Goal: Transaction & Acquisition: Purchase product/service

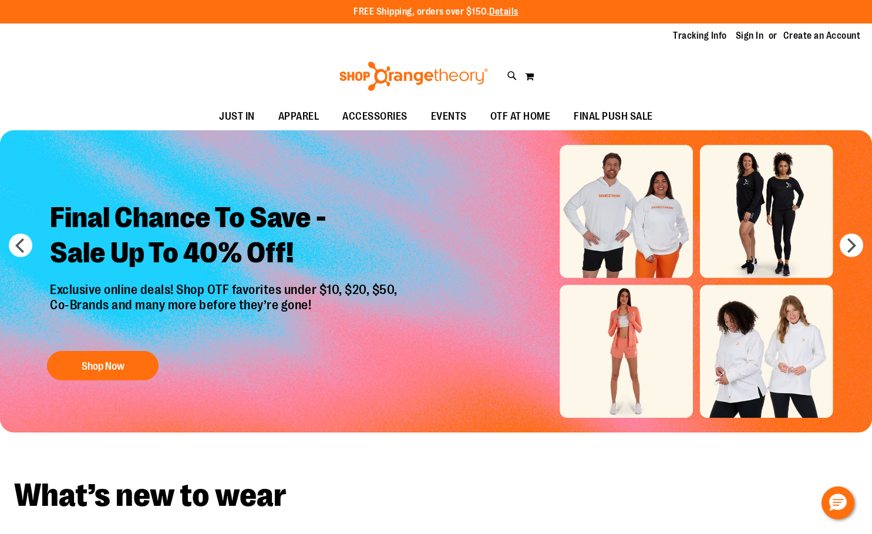
type input "**********"
click at [124, 349] on div "Final Chance To Save - Sale Up To 40% Off! Exclusive online deals! Shop OTF fav…" at bounding box center [225, 288] width 368 height 195
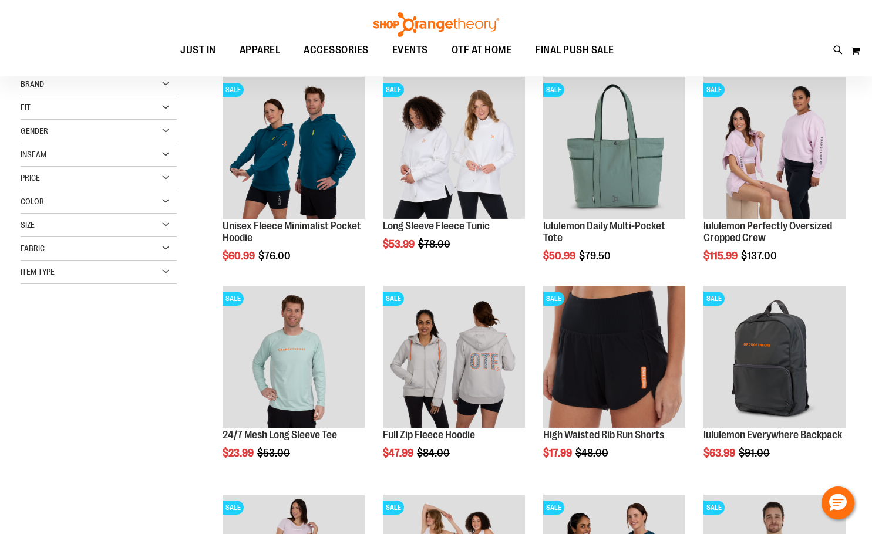
scroll to position [176, 0]
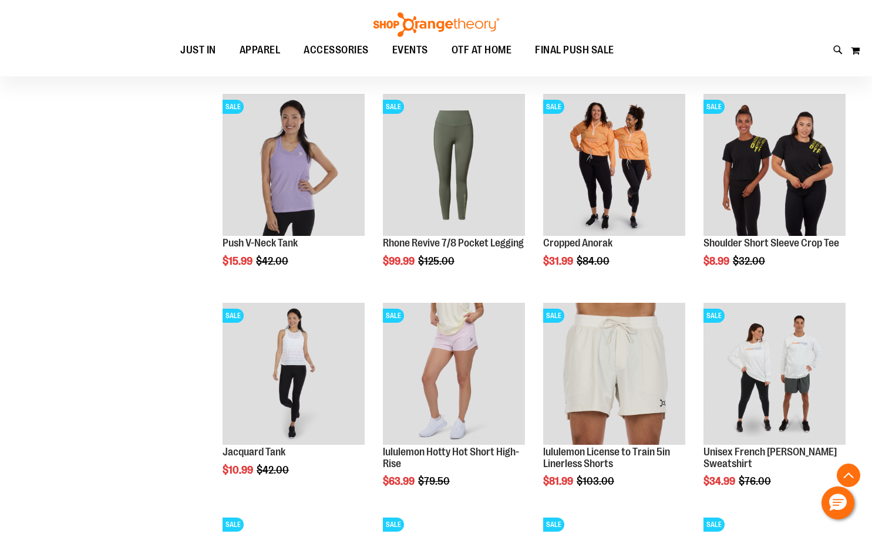
scroll to position [821, 0]
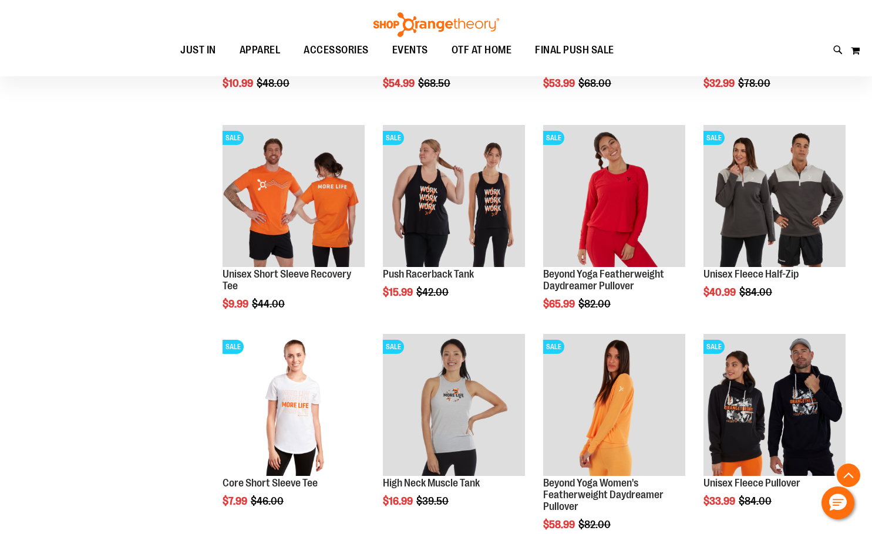
scroll to position [1643, 0]
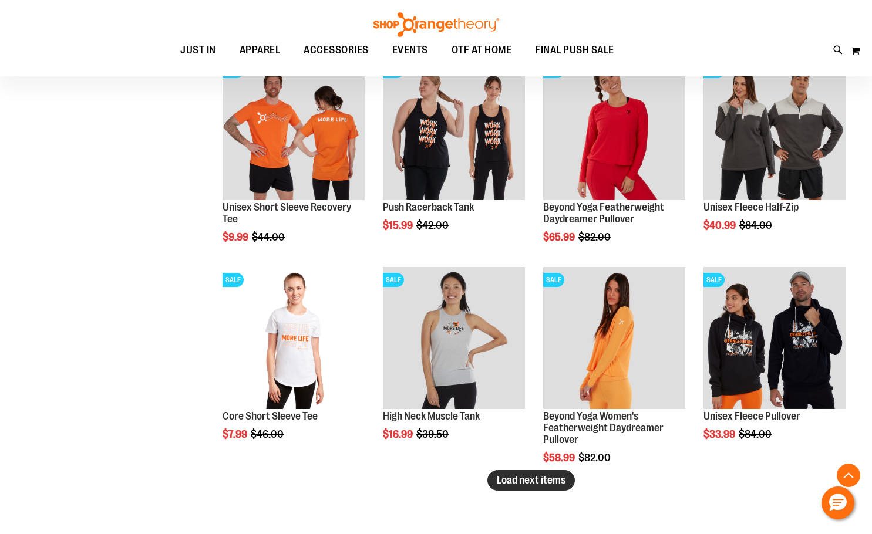
type input "**********"
click at [497, 480] on span "Load next items" at bounding box center [531, 480] width 69 height 12
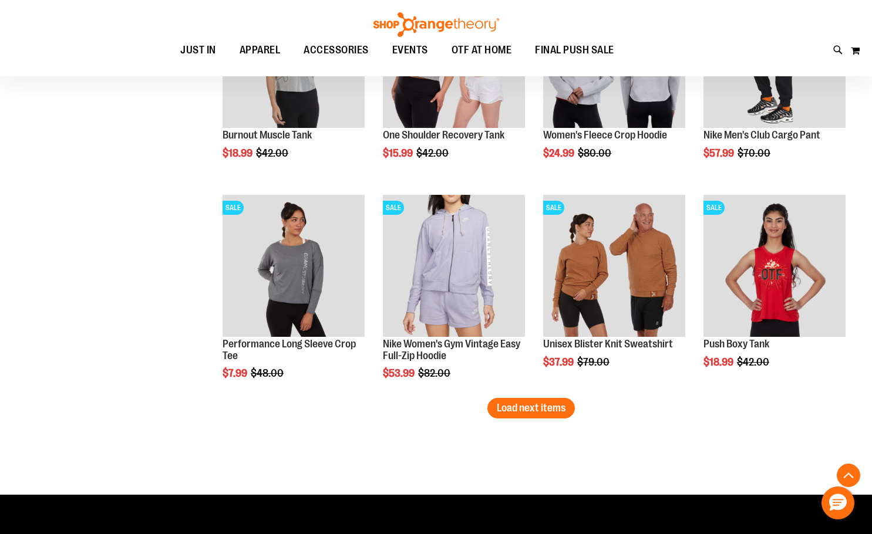
scroll to position [2347, 0]
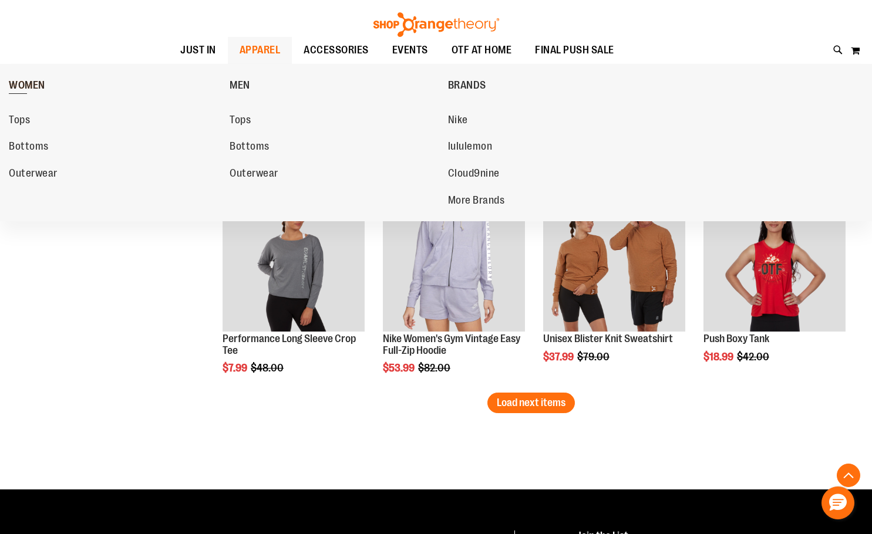
click at [31, 84] on span "WOMEN" at bounding box center [27, 86] width 36 height 15
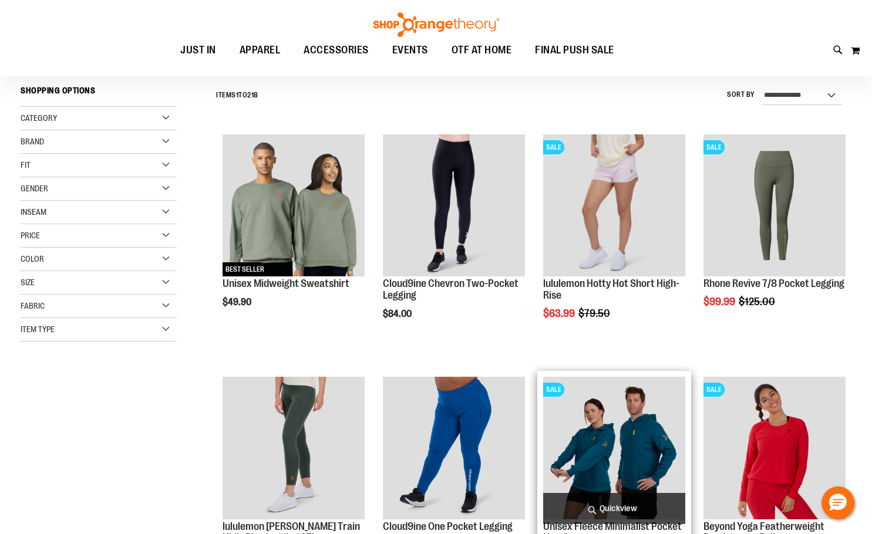
scroll to position [117, 0]
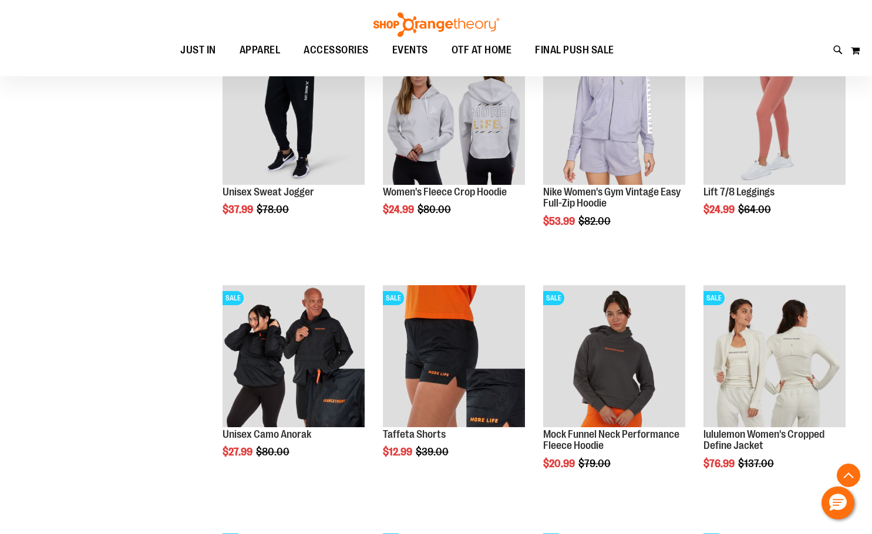
scroll to position [939, 0]
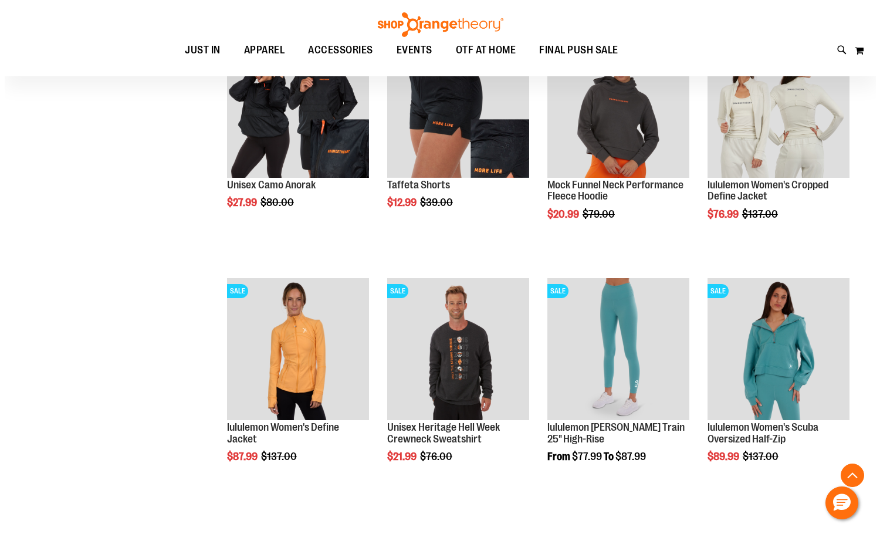
scroll to position [1349, 0]
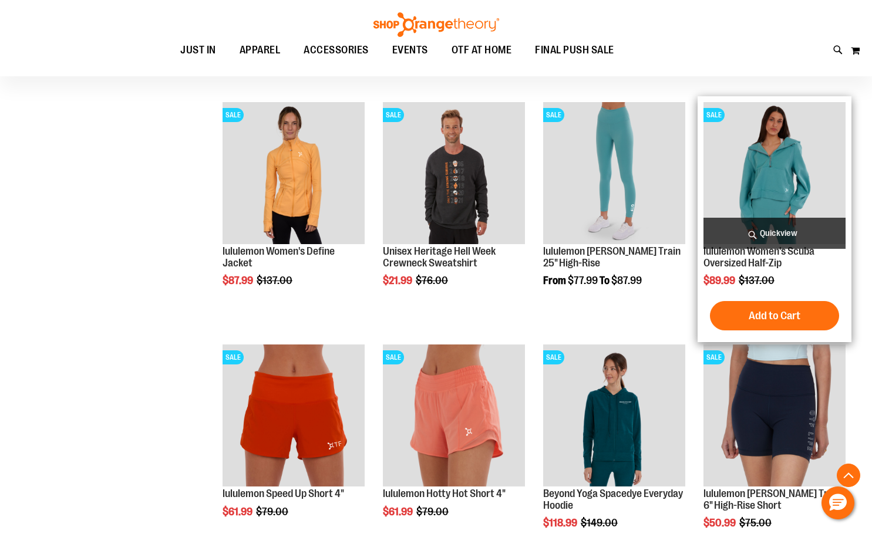
type input "**********"
click at [758, 221] on span "Quickview" at bounding box center [774, 233] width 142 height 31
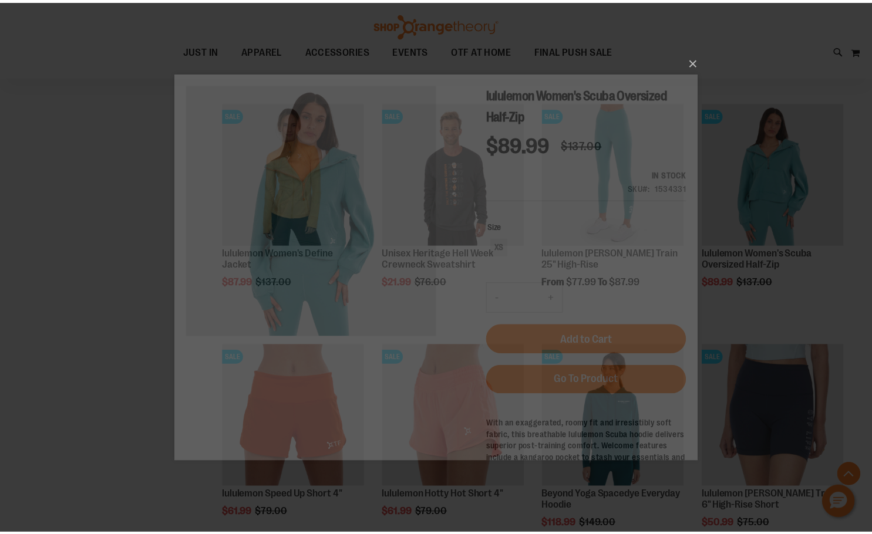
scroll to position [0, 0]
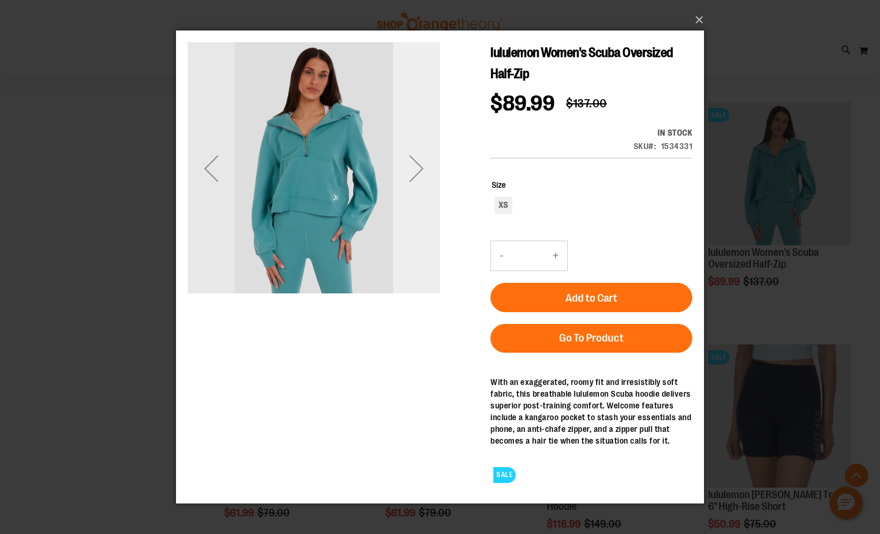
click at [413, 177] on div "Next" at bounding box center [416, 167] width 47 height 47
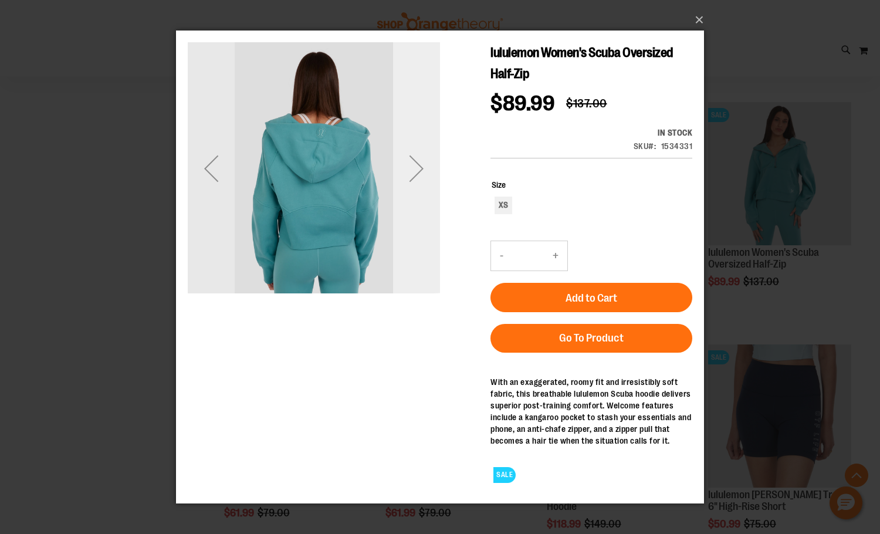
click at [413, 177] on div "Next" at bounding box center [416, 167] width 47 height 47
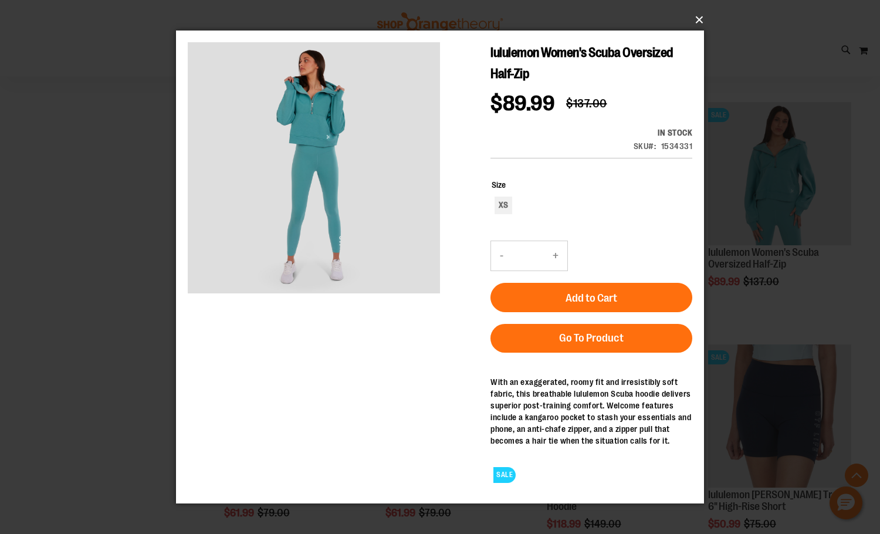
click at [696, 19] on button "×" at bounding box center [444, 20] width 528 height 26
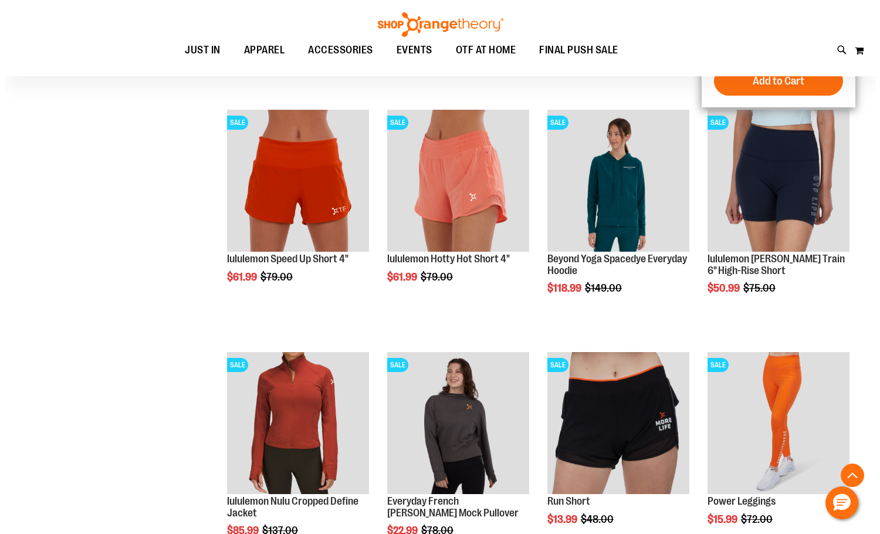
scroll to position [1760, 0]
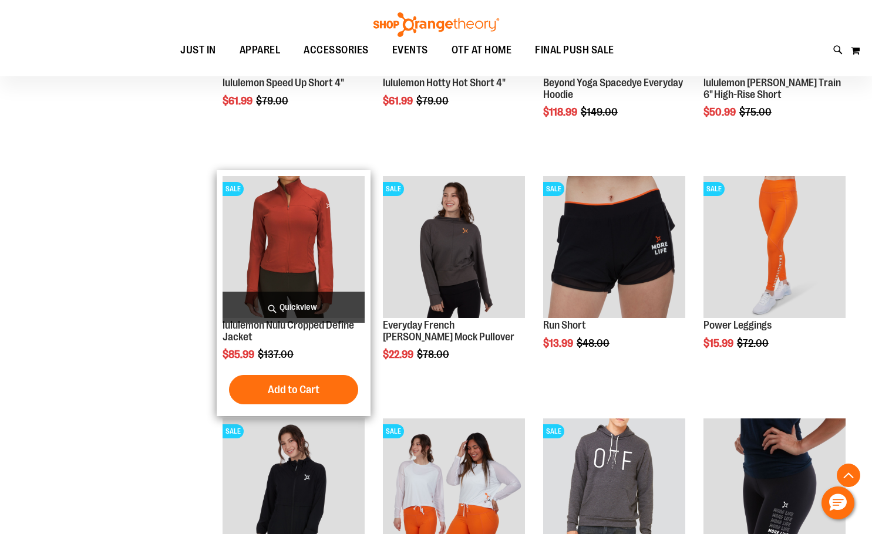
click at [315, 299] on span "Quickview" at bounding box center [293, 307] width 142 height 31
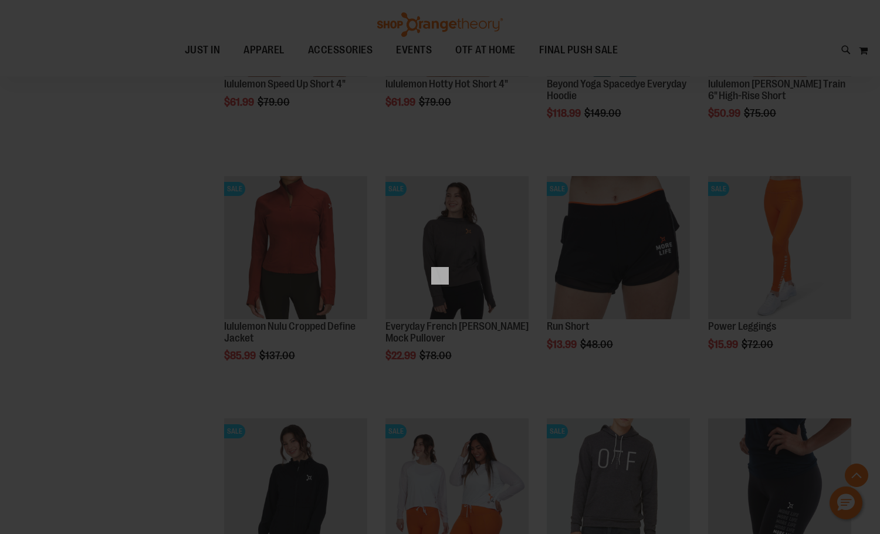
drag, startPoint x: 315, startPoint y: 299, endPoint x: 88, endPoint y: 222, distance: 239.8
click at [88, 222] on div "×" at bounding box center [440, 267] width 880 height 534
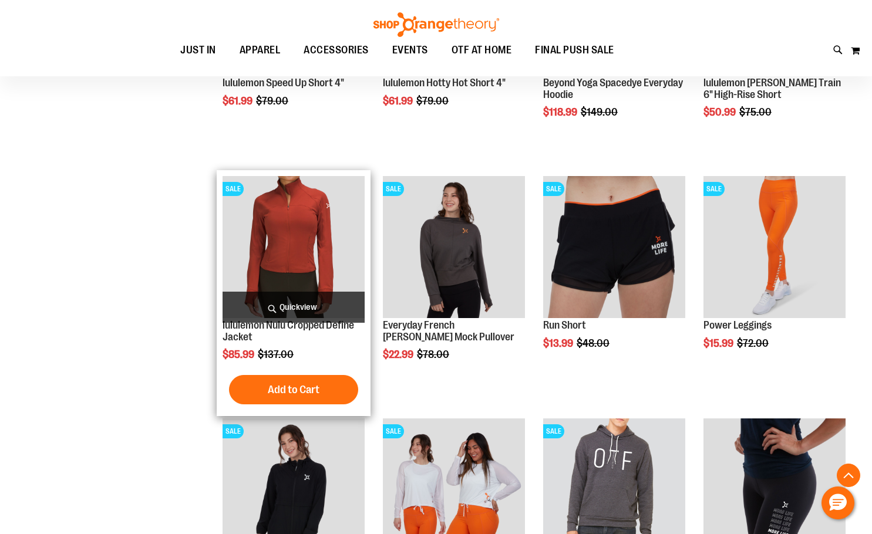
click at [295, 311] on span "Quickview" at bounding box center [293, 307] width 142 height 31
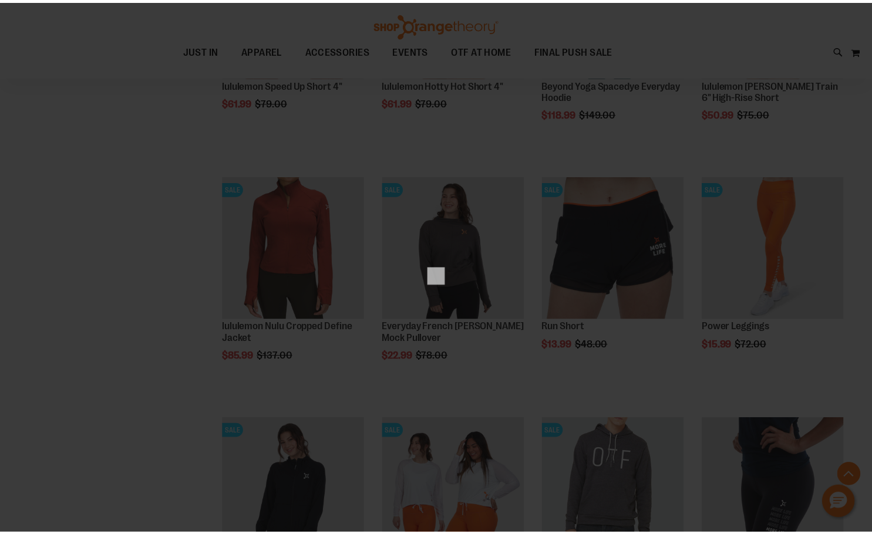
scroll to position [0, 0]
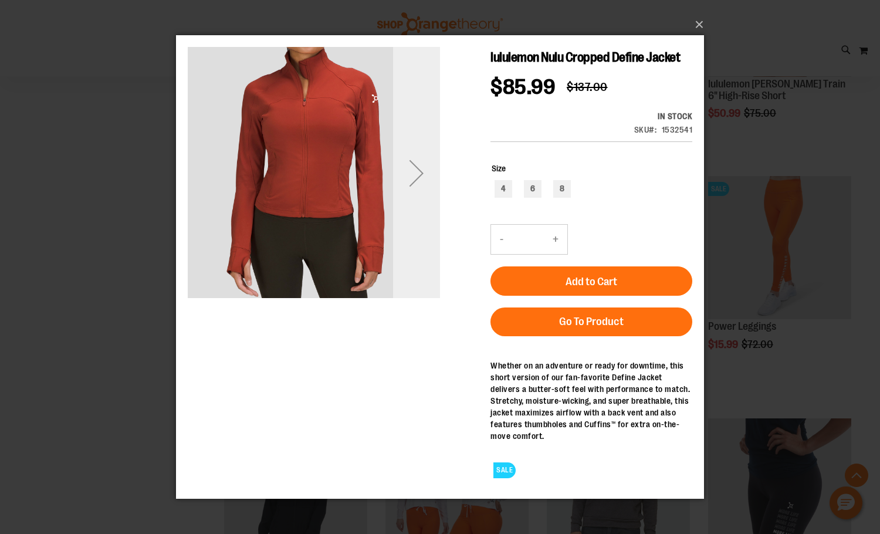
click at [421, 184] on div "Next" at bounding box center [416, 172] width 47 height 47
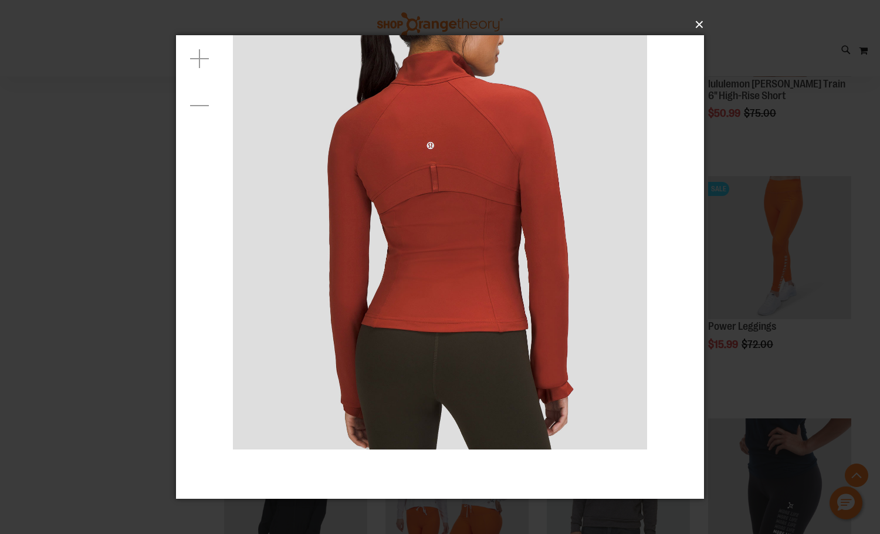
click at [694, 19] on button "×" at bounding box center [444, 25] width 528 height 26
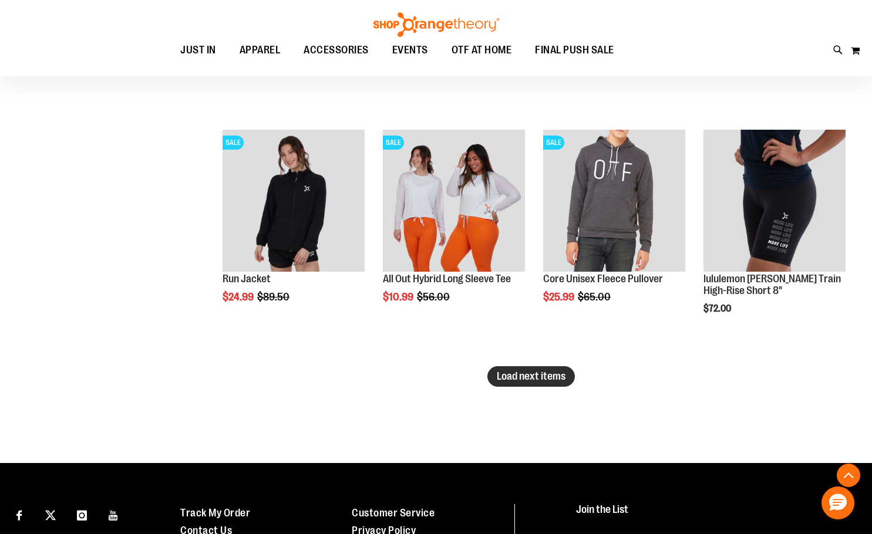
scroll to position [2054, 0]
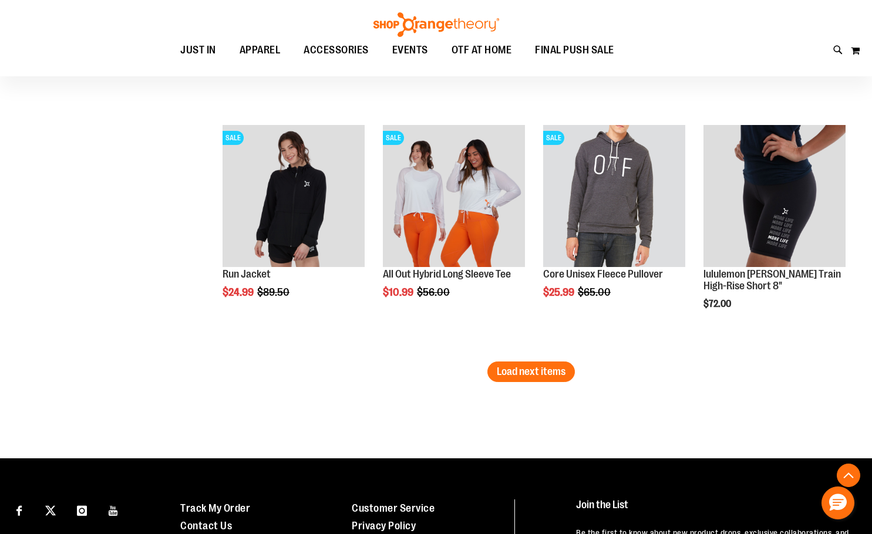
click at [508, 360] on li "SALE All Out Hybrid Long Sleeve Tee $10.99 Regular Price $56.00 Quickview Add t…" at bounding box center [454, 240] width 154 height 242
click at [508, 369] on span "Load next items" at bounding box center [531, 372] width 69 height 12
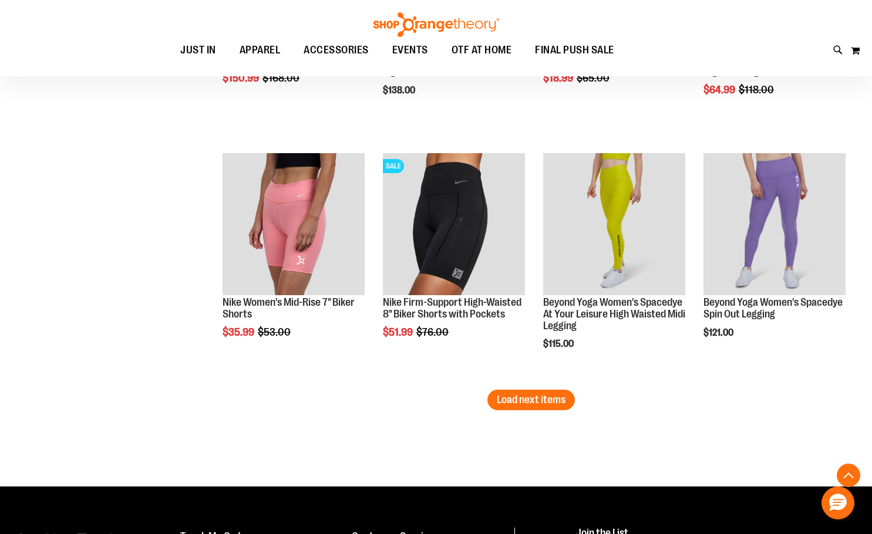
scroll to position [2758, 0]
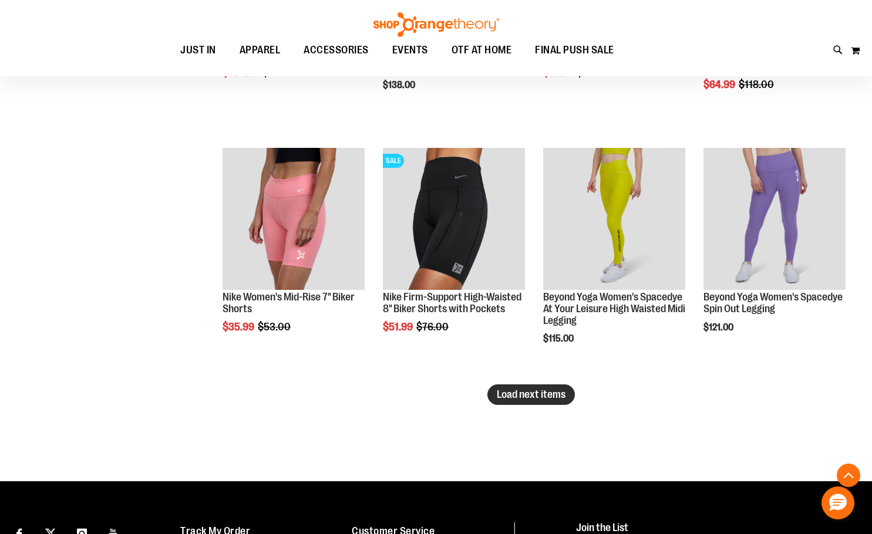
click at [519, 395] on span "Load next items" at bounding box center [531, 395] width 69 height 12
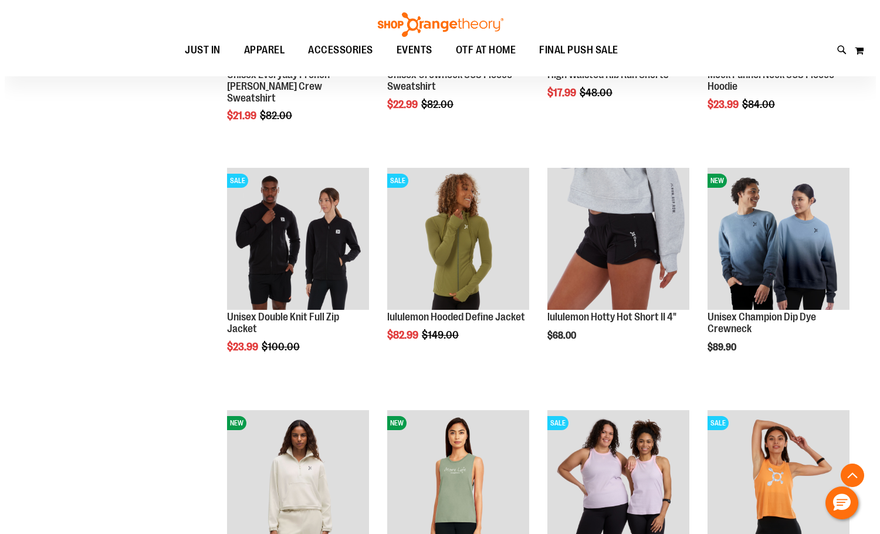
scroll to position [3287, 0]
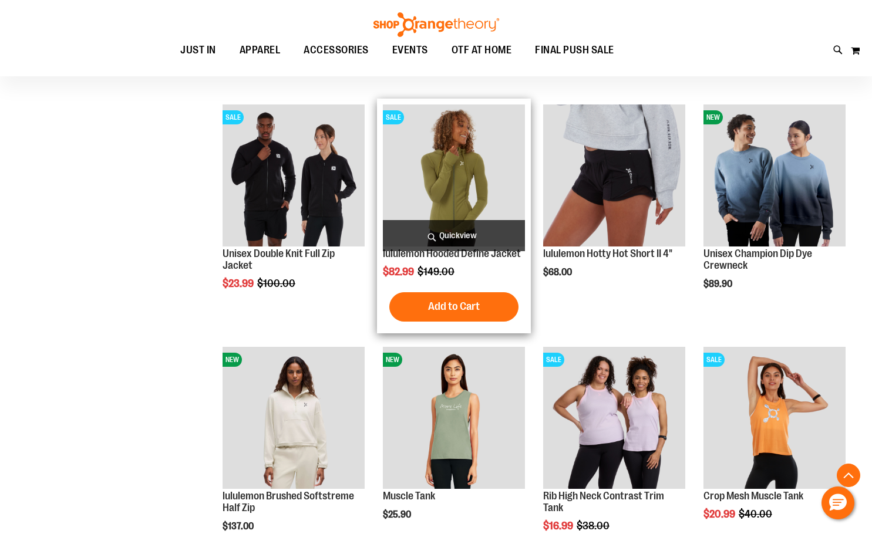
click at [456, 239] on span "Quickview" at bounding box center [454, 235] width 142 height 31
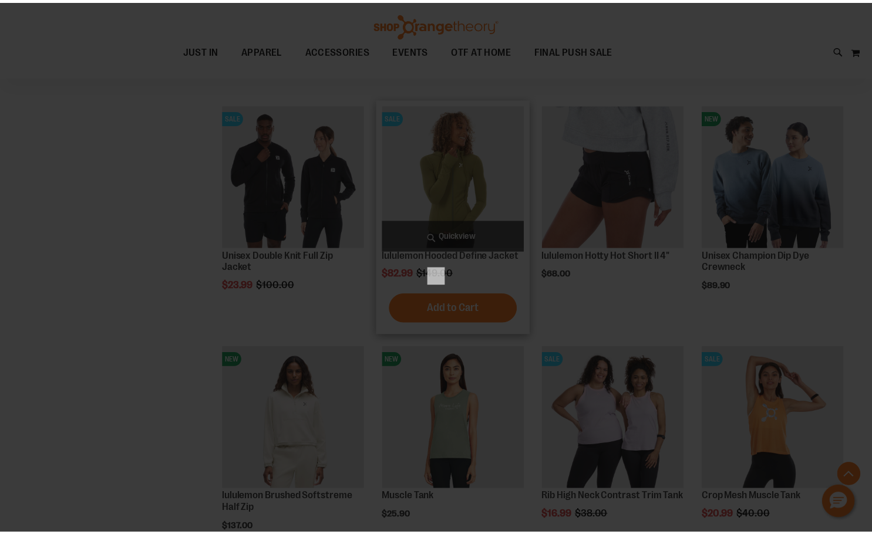
scroll to position [0, 0]
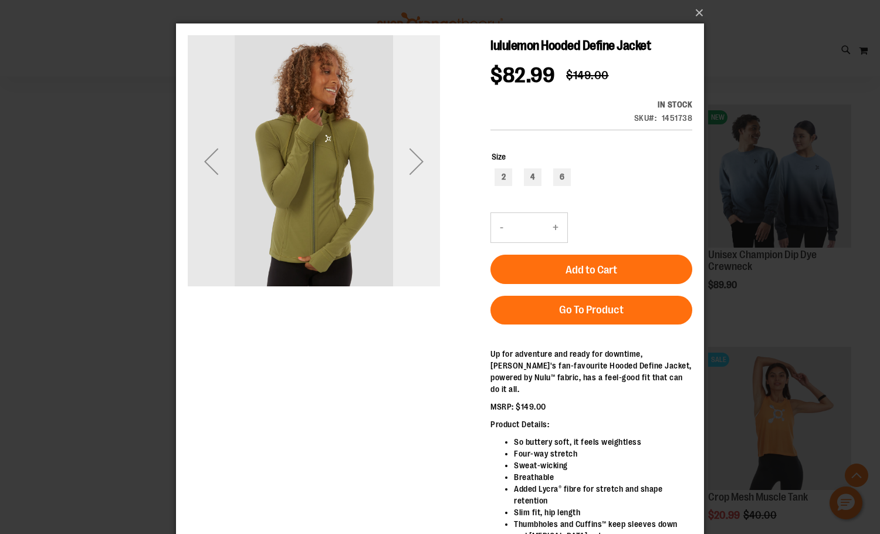
click at [414, 162] on div "Next" at bounding box center [416, 161] width 47 height 47
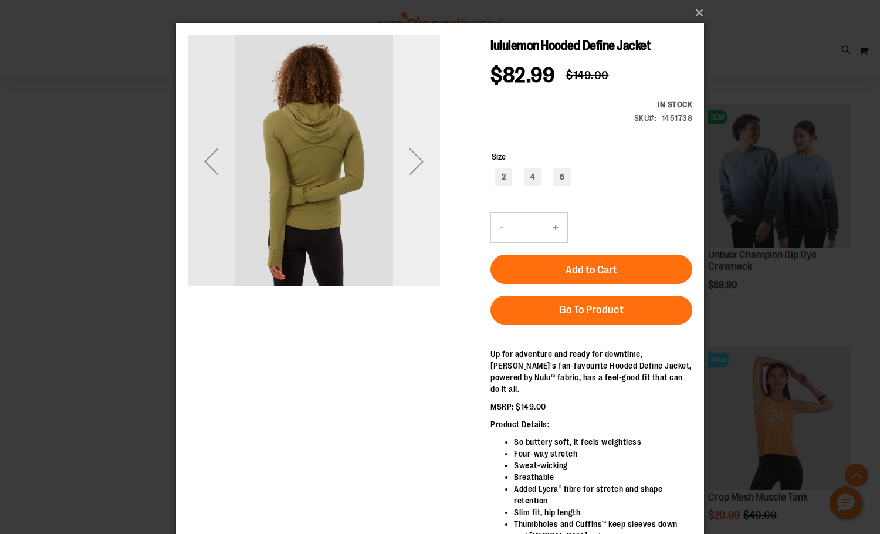
click at [418, 159] on div "Next" at bounding box center [416, 161] width 47 height 47
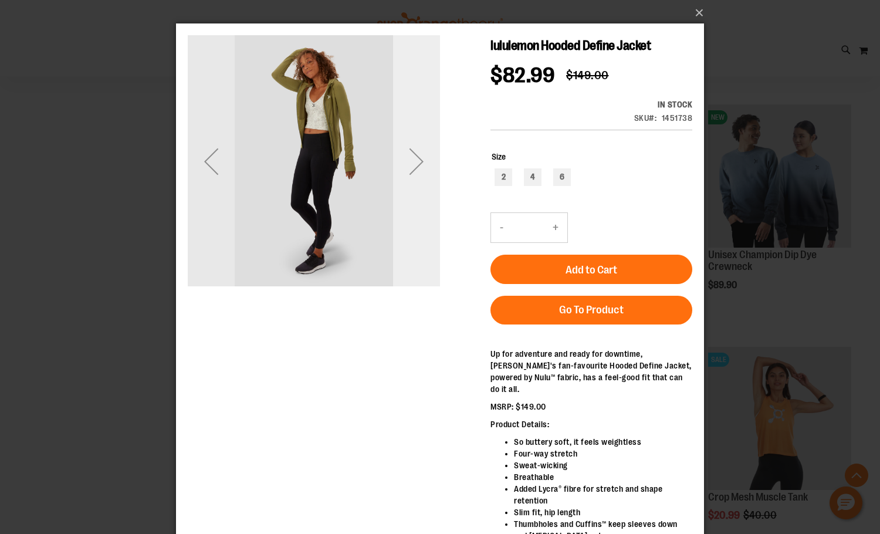
click at [418, 159] on div "Next" at bounding box center [416, 161] width 47 height 47
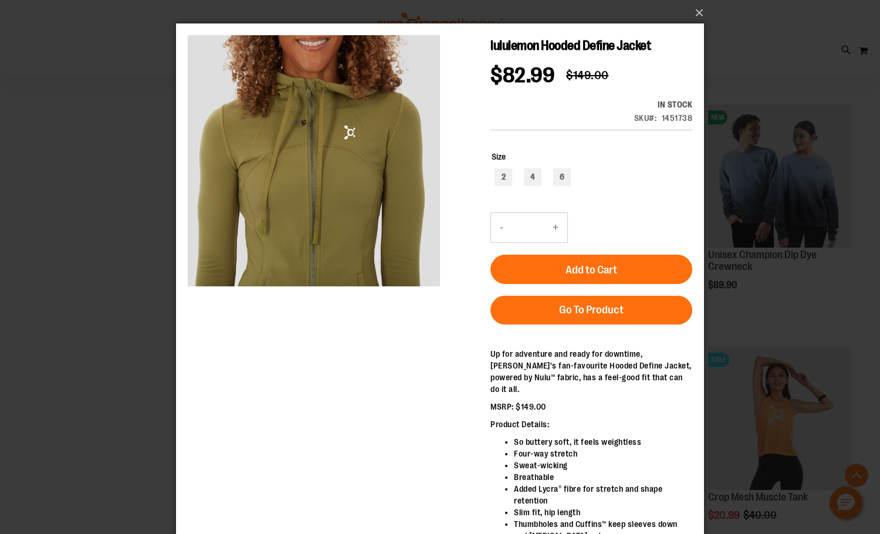
click at [710, 8] on div "×" at bounding box center [440, 267] width 880 height 534
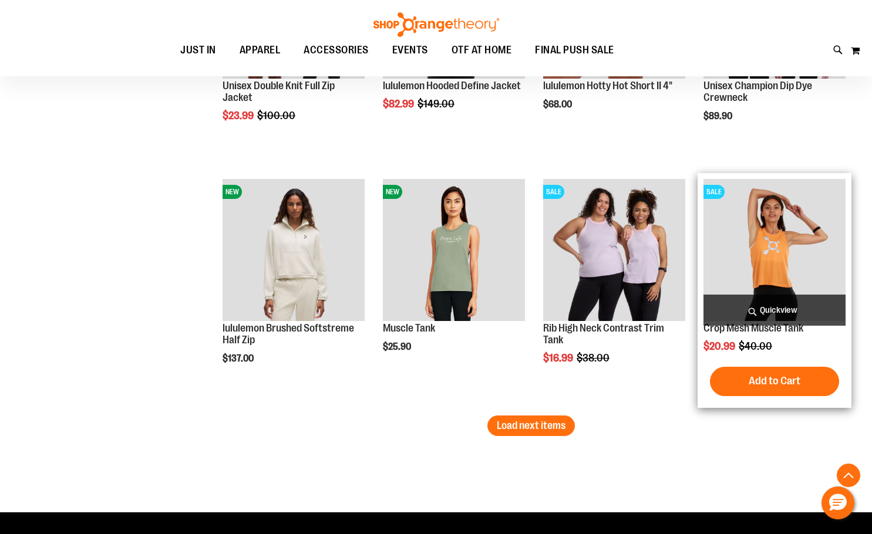
scroll to position [3521, 0]
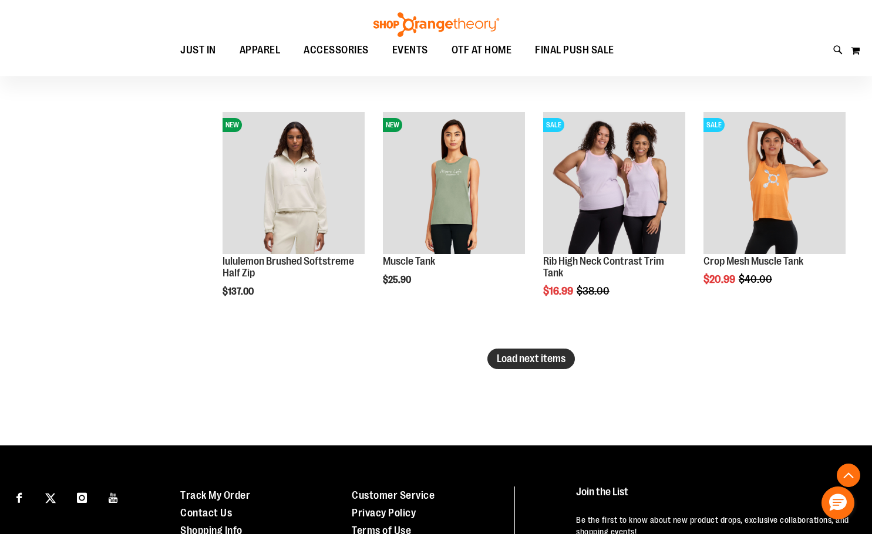
click at [532, 353] on span "Load next items" at bounding box center [531, 359] width 69 height 12
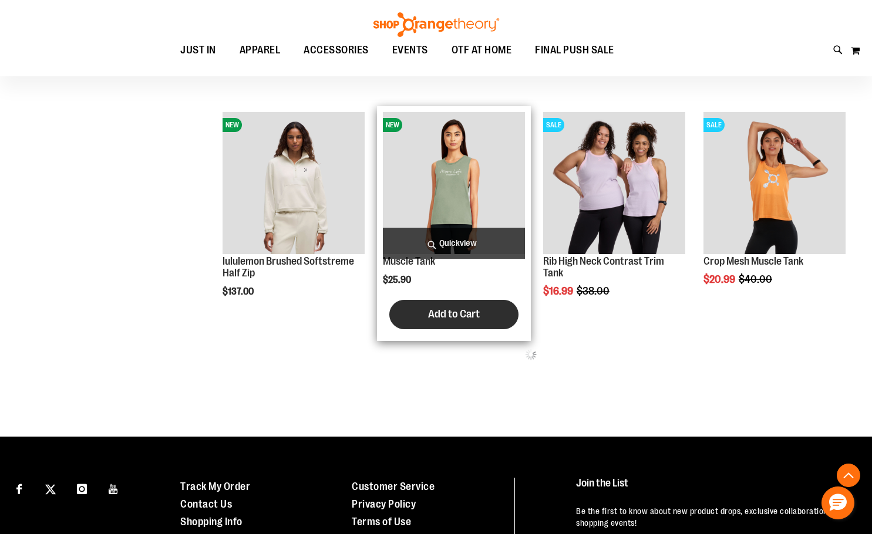
scroll to position [3639, 0]
